Goal: Information Seeking & Learning: Find specific fact

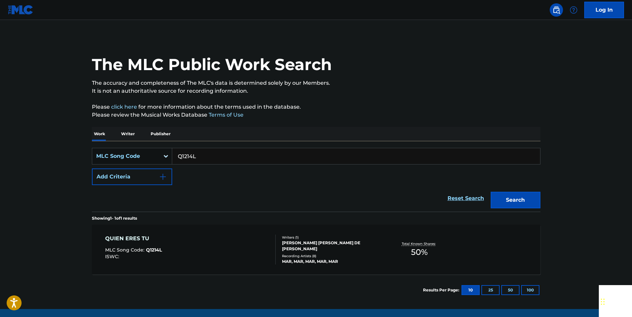
click at [210, 157] on input "Q1214L" at bounding box center [356, 156] width 368 height 16
drag, startPoint x: 210, startPoint y: 157, endPoint x: 201, endPoint y: 157, distance: 9.6
click at [210, 157] on input "Q1214L" at bounding box center [356, 156] width 368 height 16
paste input "E07034"
click at [492, 193] on button "Search" at bounding box center [516, 200] width 50 height 17
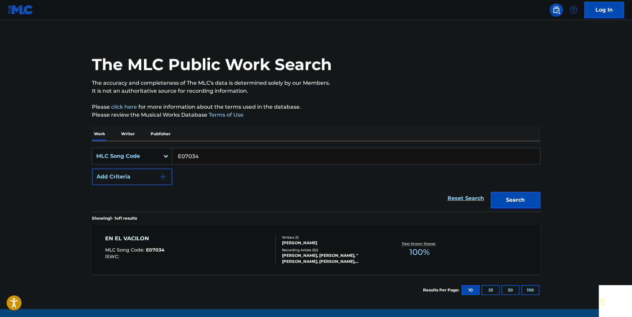
click at [210, 155] on input "E07034" at bounding box center [356, 156] width 368 height 16
paste input "L01986"
click at [529, 192] on button "Search" at bounding box center [516, 200] width 50 height 17
click at [204, 158] on input "L01986" at bounding box center [356, 156] width 368 height 16
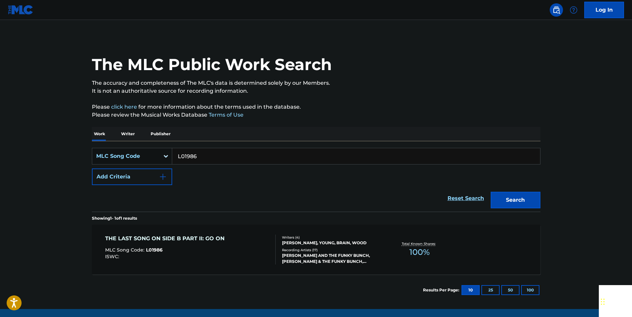
drag, startPoint x: 204, startPoint y: 158, endPoint x: 188, endPoint y: 157, distance: 16.6
click at [204, 158] on input "L01986" at bounding box center [356, 156] width 368 height 16
paste input "G2801G"
click at [531, 204] on button "Search" at bounding box center [516, 200] width 50 height 17
click at [199, 157] on input "G2801G" at bounding box center [356, 156] width 368 height 16
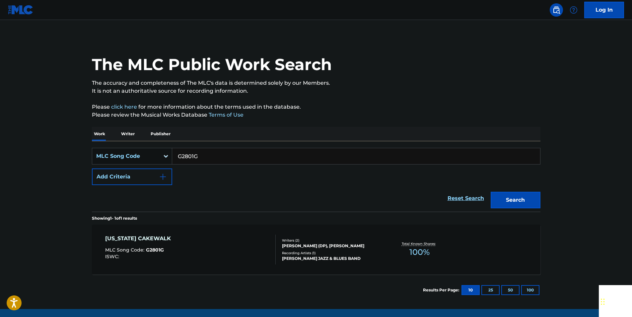
click at [199, 157] on input "G2801G" at bounding box center [356, 156] width 368 height 16
paste input "L7683W"
click at [507, 199] on button "Search" at bounding box center [516, 200] width 50 height 17
click at [207, 152] on input "L7683W" at bounding box center [356, 156] width 368 height 16
drag, startPoint x: 207, startPoint y: 152, endPoint x: 203, endPoint y: 156, distance: 5.9
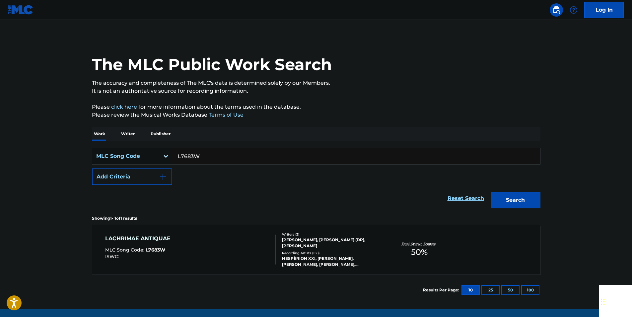
click at [207, 152] on input "L7683W" at bounding box center [356, 156] width 368 height 16
click at [191, 154] on input "L7683W" at bounding box center [356, 156] width 368 height 16
paste input "C79695"
click at [526, 194] on button "Search" at bounding box center [516, 200] width 50 height 17
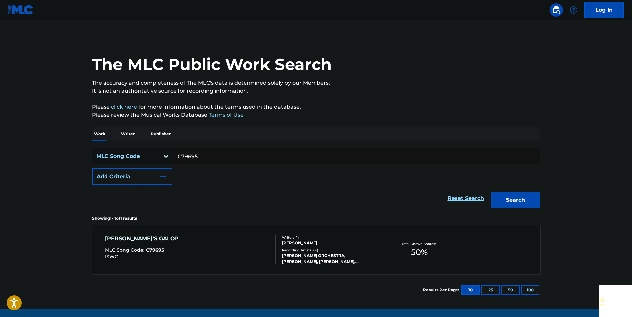
click at [200, 151] on input "C79695" at bounding box center [356, 156] width 368 height 16
paste input "T79083"
click at [511, 198] on button "Search" at bounding box center [516, 200] width 50 height 17
click at [195, 161] on input "T79083" at bounding box center [356, 156] width 368 height 16
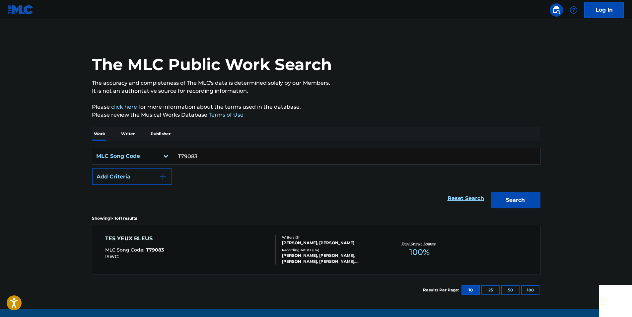
click at [195, 161] on input "T79083" at bounding box center [356, 156] width 368 height 16
paste input "R41991"
click at [503, 201] on button "Search" at bounding box center [516, 200] width 50 height 17
click at [203, 159] on input "R41991" at bounding box center [356, 156] width 368 height 16
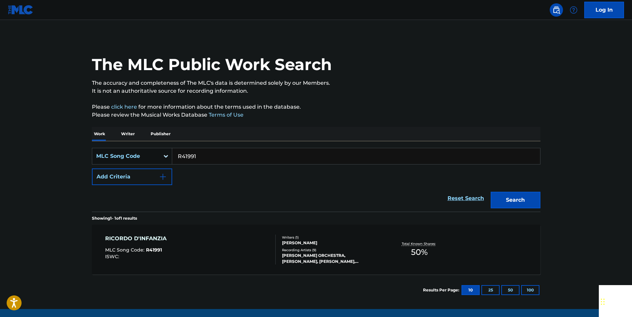
paste input "L9966P"
click at [522, 197] on button "Search" at bounding box center [516, 200] width 50 height 17
click at [199, 158] on input "L9966P" at bounding box center [356, 156] width 368 height 16
paste input "F56853"
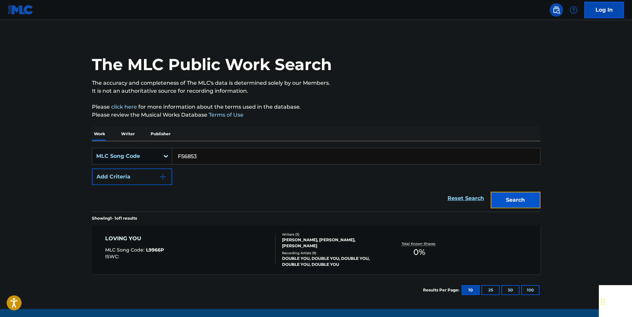
click at [501, 196] on button "Search" at bounding box center [516, 200] width 50 height 17
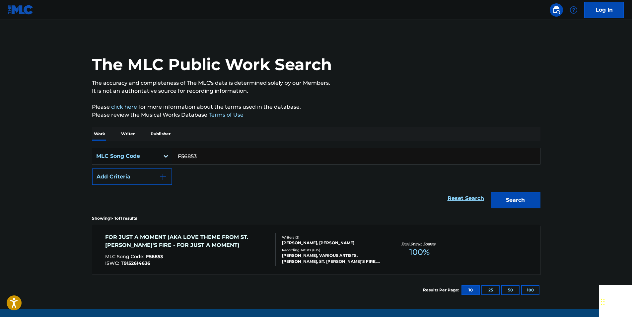
click at [205, 157] on input "F56853" at bounding box center [356, 156] width 368 height 16
paste input "I5288P"
click at [522, 196] on button "Search" at bounding box center [516, 200] width 50 height 17
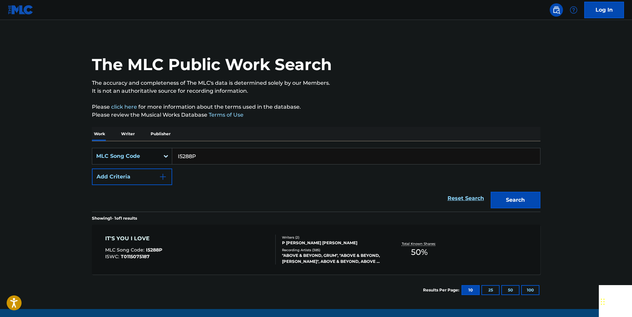
click at [207, 157] on input "I5288P" at bounding box center [356, 156] width 368 height 16
paste input "F2128Z"
click at [540, 196] on button "Search" at bounding box center [516, 200] width 50 height 17
click at [210, 156] on input "F2128Z" at bounding box center [356, 156] width 368 height 16
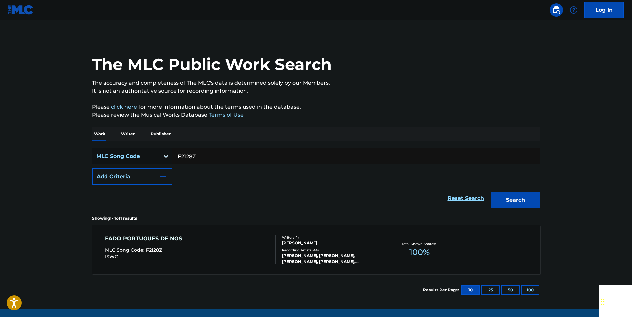
drag, startPoint x: 210, startPoint y: 156, endPoint x: 203, endPoint y: 156, distance: 7.3
click at [210, 156] on input "F2128Z" at bounding box center [356, 156] width 368 height 16
click at [188, 155] on input "F2128Z" at bounding box center [356, 156] width 368 height 16
paste input "U1475G"
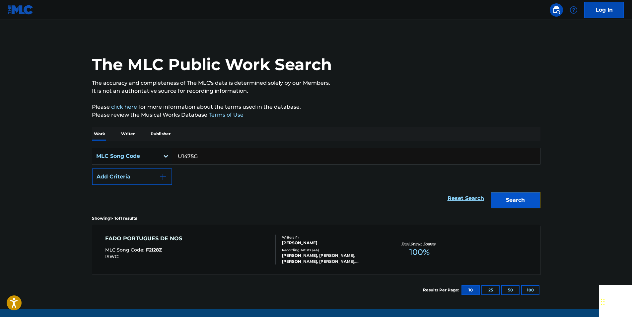
click at [518, 196] on button "Search" at bounding box center [516, 200] width 50 height 17
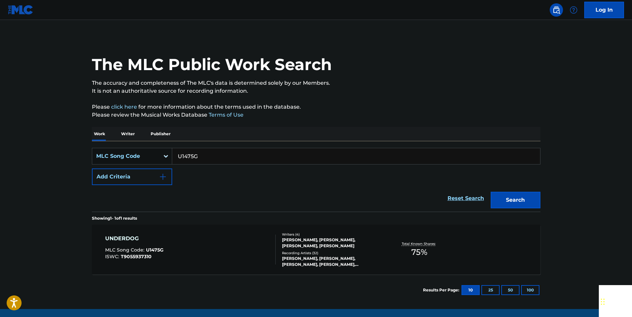
click at [197, 156] on input "U1475G" at bounding box center [356, 156] width 368 height 16
paste input "TVEG4K"
click at [530, 194] on button "Search" at bounding box center [516, 200] width 50 height 17
click at [206, 152] on input "TVEG4K" at bounding box center [356, 156] width 368 height 16
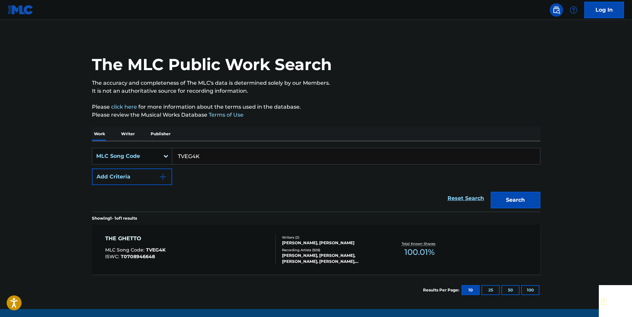
click at [206, 152] on input "TVEG4K" at bounding box center [356, 156] width 368 height 16
paste input "K81710"
click at [497, 200] on button "Search" at bounding box center [516, 200] width 50 height 17
click at [208, 161] on input "K81710" at bounding box center [356, 156] width 368 height 16
drag, startPoint x: 208, startPoint y: 161, endPoint x: 189, endPoint y: 160, distance: 19.9
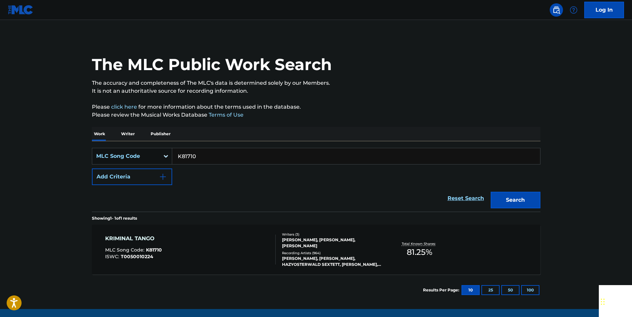
click at [208, 161] on input "K81710" at bounding box center [356, 156] width 368 height 16
paste input "L19753"
click at [519, 201] on button "Search" at bounding box center [516, 200] width 50 height 17
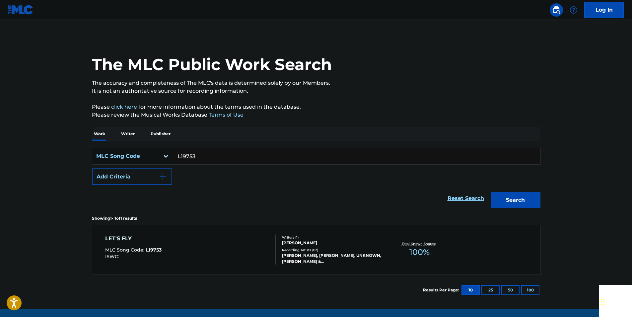
click at [211, 154] on input "L19753" at bounding box center [356, 156] width 368 height 16
paste input "A23289"
click at [534, 194] on button "Search" at bounding box center [516, 200] width 50 height 17
click at [203, 155] on input "A23289" at bounding box center [356, 156] width 368 height 16
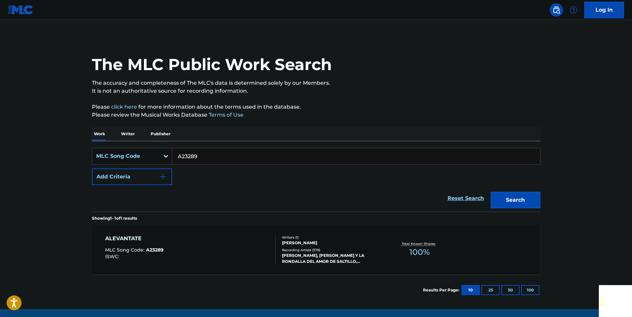
click at [203, 155] on input "A23289" at bounding box center [356, 156] width 368 height 16
paste input "P1697U"
type input "P1697U"
click at [517, 198] on button "Search" at bounding box center [516, 200] width 50 height 17
